Goal: Find contact information: Obtain details needed to contact an individual or organization

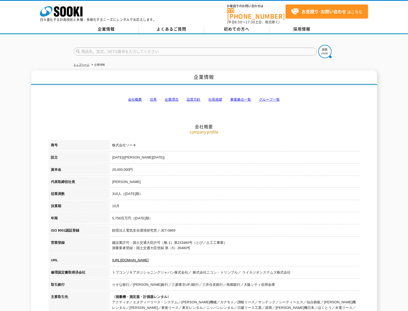
click at [242, 98] on link "事業拠点一覧" at bounding box center [240, 100] width 21 height 4
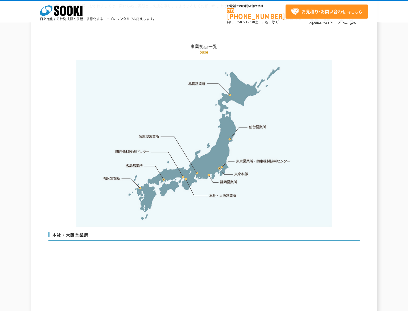
scroll to position [1174, 0]
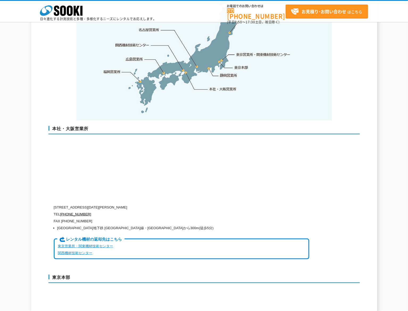
drag, startPoint x: 76, startPoint y: 196, endPoint x: 165, endPoint y: 197, distance: 89.3
click at [165, 204] on p "[STREET_ADDRESS][DATE][PERSON_NAME]" at bounding box center [181, 207] width 255 height 7
copy p "[STREET_ADDRESS][DATE][PERSON_NAME]"
click at [143, 204] on p "[STREET_ADDRESS][DATE][PERSON_NAME]" at bounding box center [181, 207] width 255 height 7
click at [152, 204] on p "[STREET_ADDRESS][DATE][PERSON_NAME]" at bounding box center [181, 207] width 255 height 7
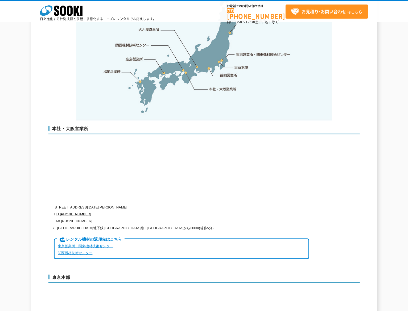
drag, startPoint x: 170, startPoint y: 196, endPoint x: 76, endPoint y: 195, distance: 94.4
click at [76, 204] on p "[STREET_ADDRESS][DATE][PERSON_NAME]" at bounding box center [181, 207] width 255 height 7
copy p "[STREET_ADDRESS][DATE][PERSON_NAME]"
